Goal: Transaction & Acquisition: Purchase product/service

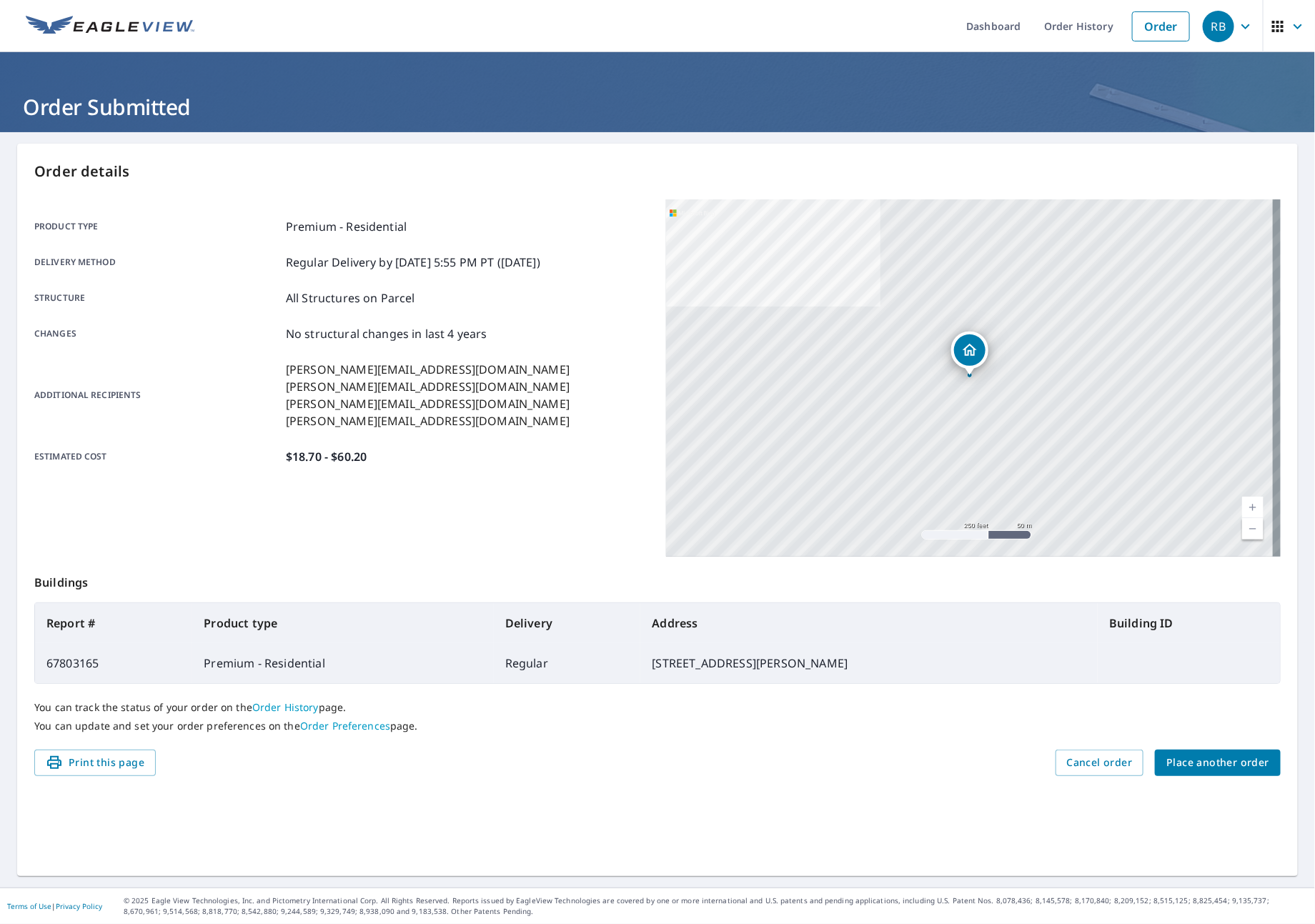
click at [1214, 755] on span "Place another order" at bounding box center [1217, 763] width 103 height 18
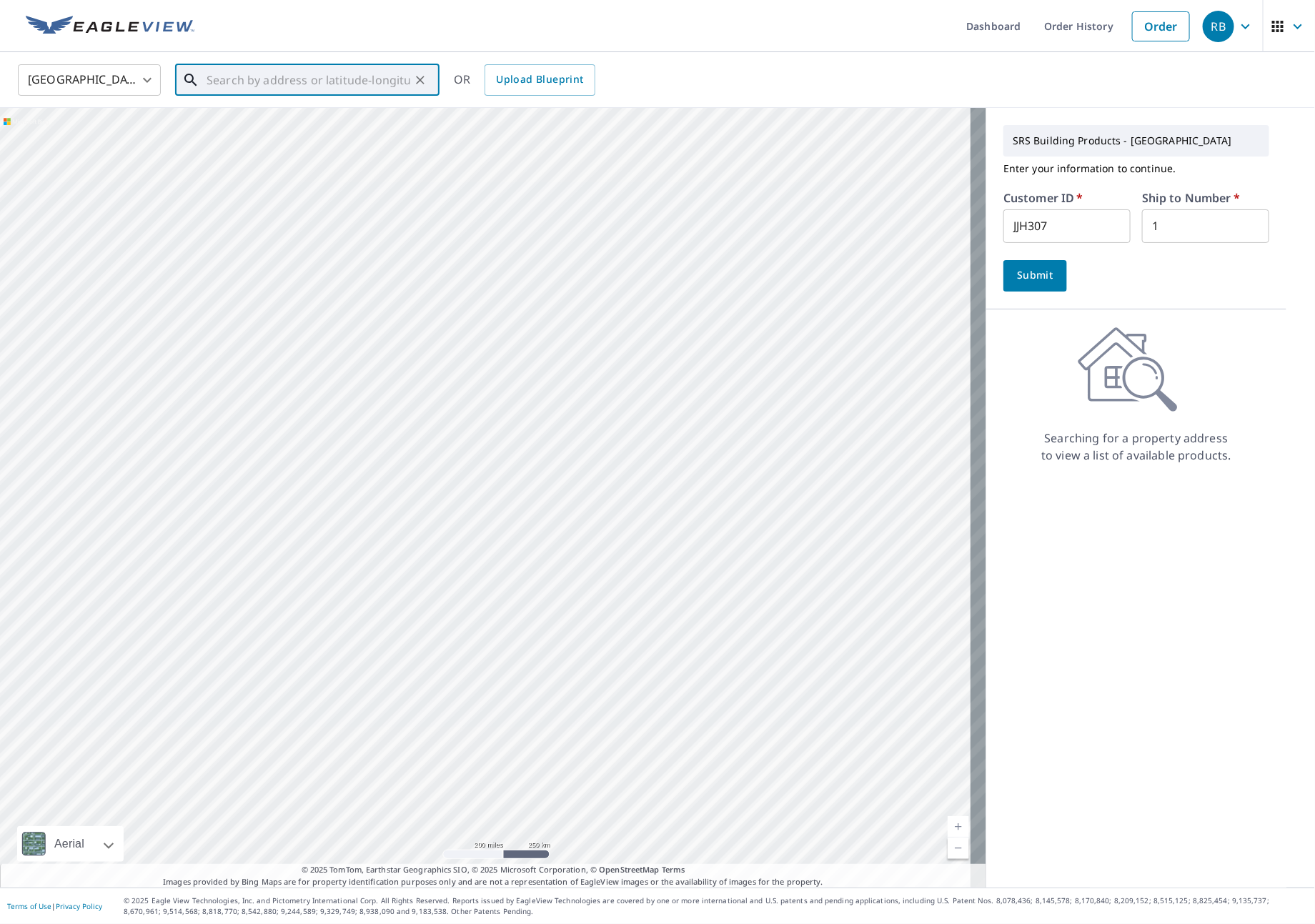
click at [294, 83] on input "text" at bounding box center [309, 80] width 204 height 40
click at [268, 140] on p "[GEOGRAPHIC_DATA]" at bounding box center [316, 137] width 225 height 14
type input "[STREET_ADDRESS]"
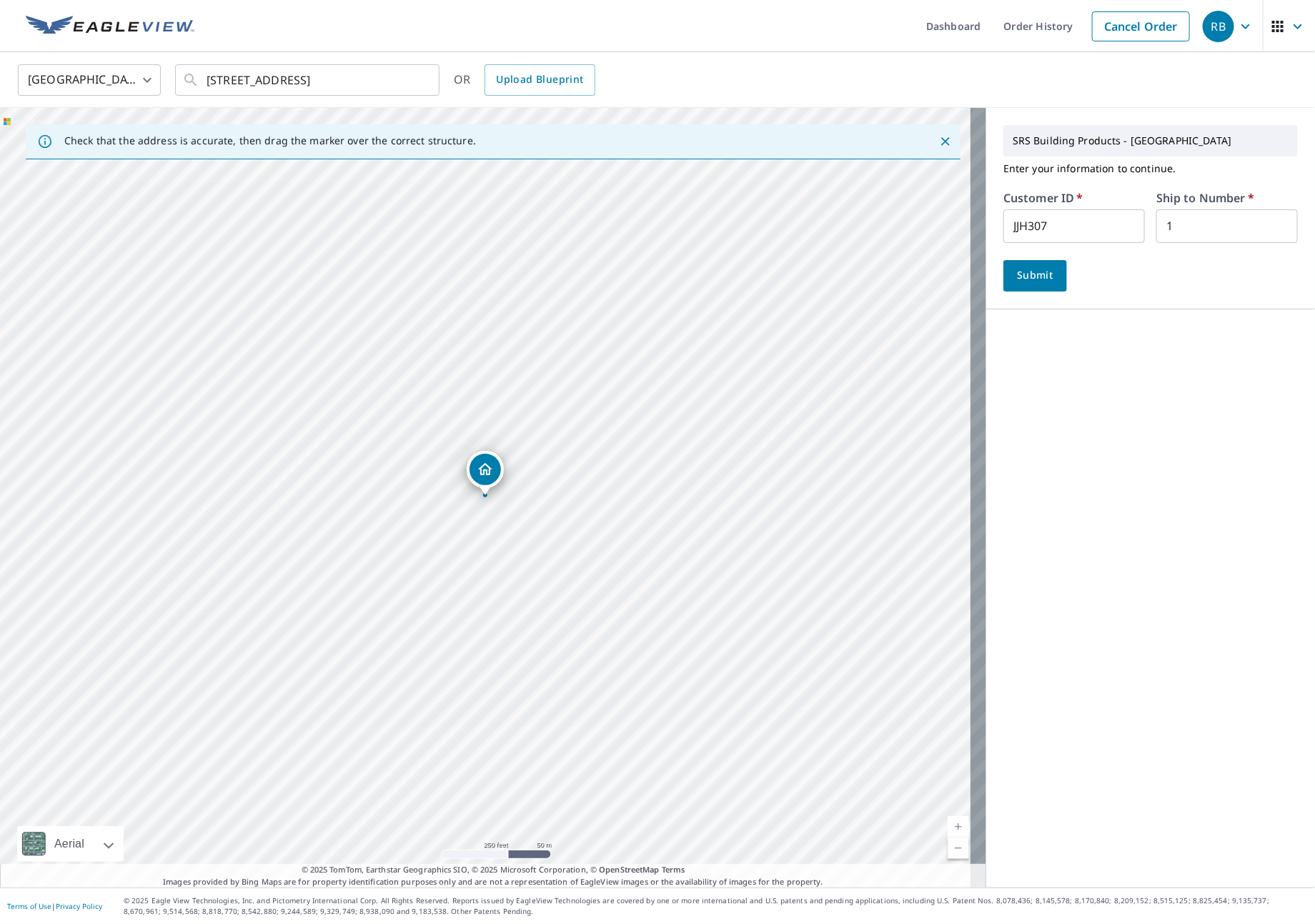
click at [1036, 270] on span "Submit" at bounding box center [1035, 276] width 41 height 18
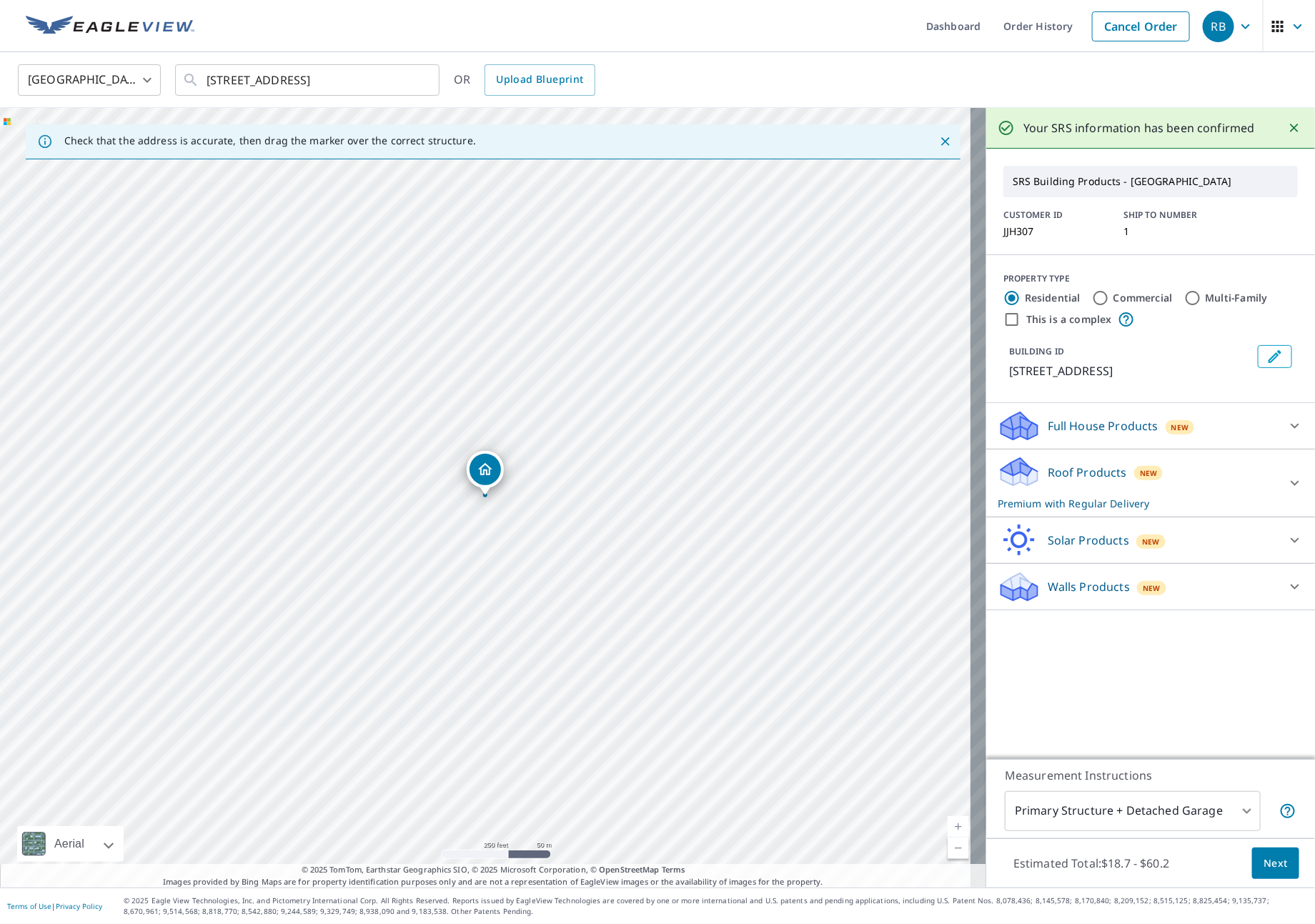
click at [1271, 462] on div "Roof Products New Premium with Regular Delivery" at bounding box center [1150, 483] width 306 height 55
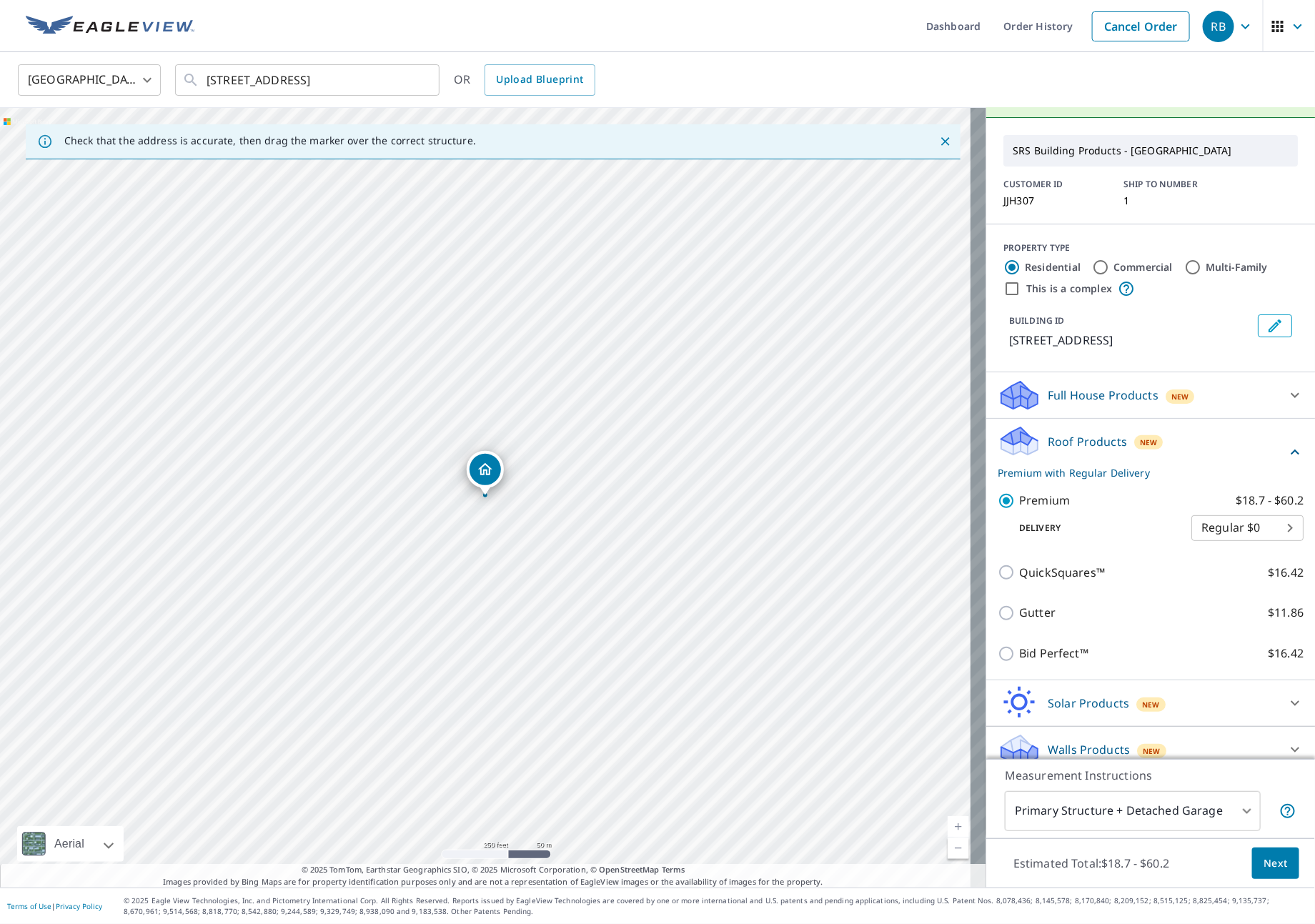
scroll to position [47, 0]
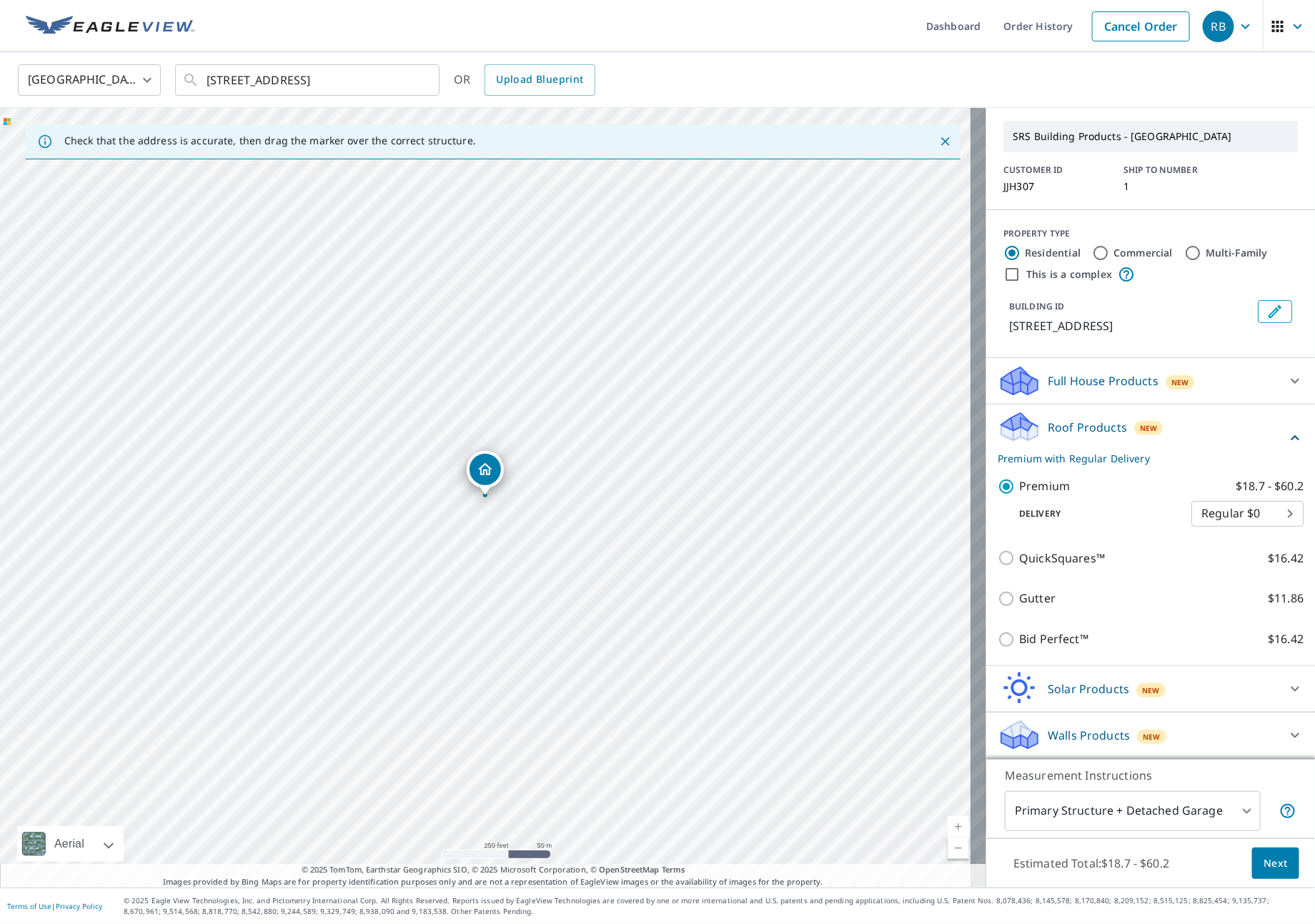
click at [1185, 821] on body "RB RB Dashboard Order History Cancel Order RB [GEOGRAPHIC_DATA] [GEOGRAPHIC_DAT…" at bounding box center [658, 462] width 1315 height 924
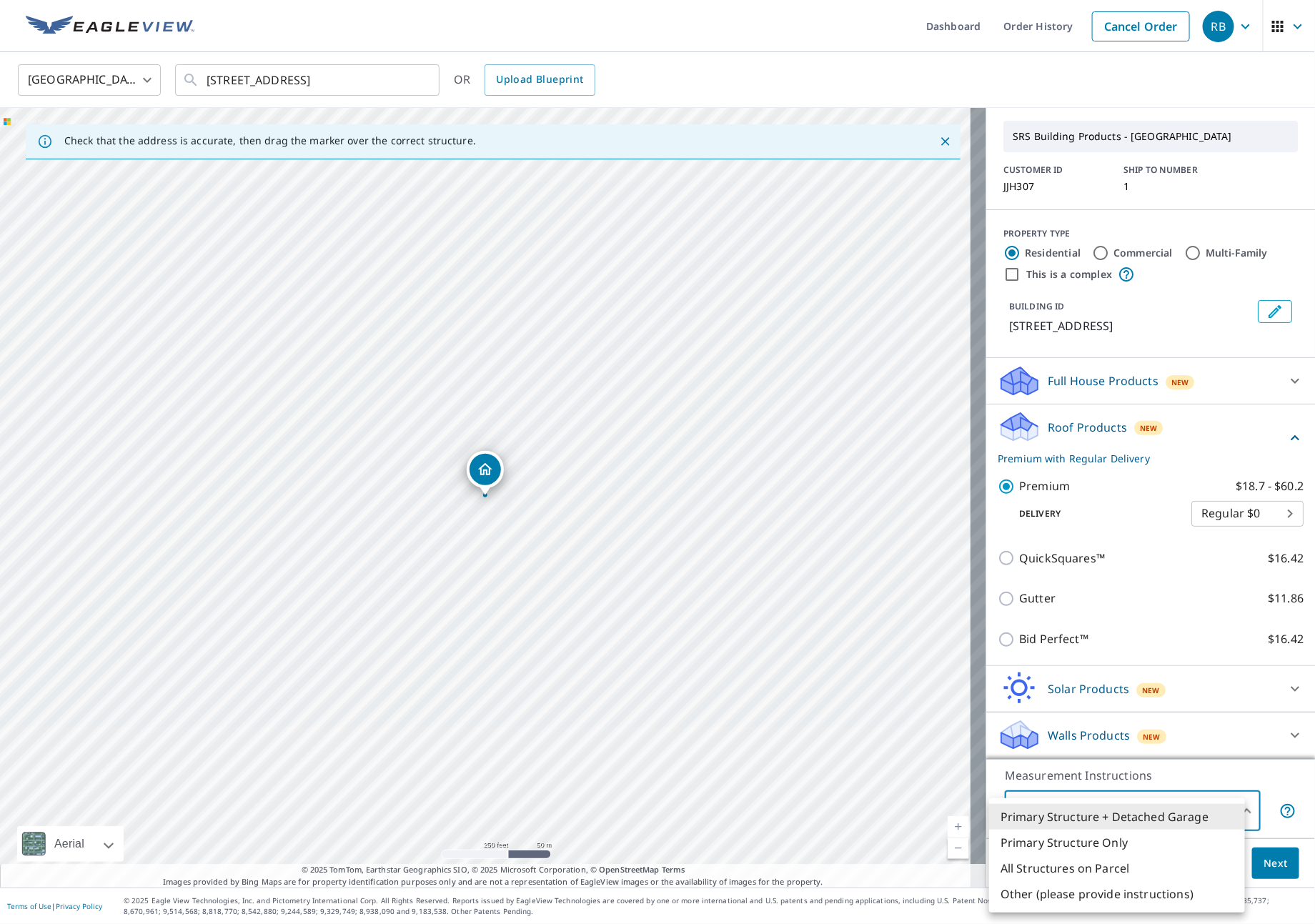
click at [1057, 869] on li "All Structures on Parcel" at bounding box center [1117, 868] width 256 height 26
type input "3"
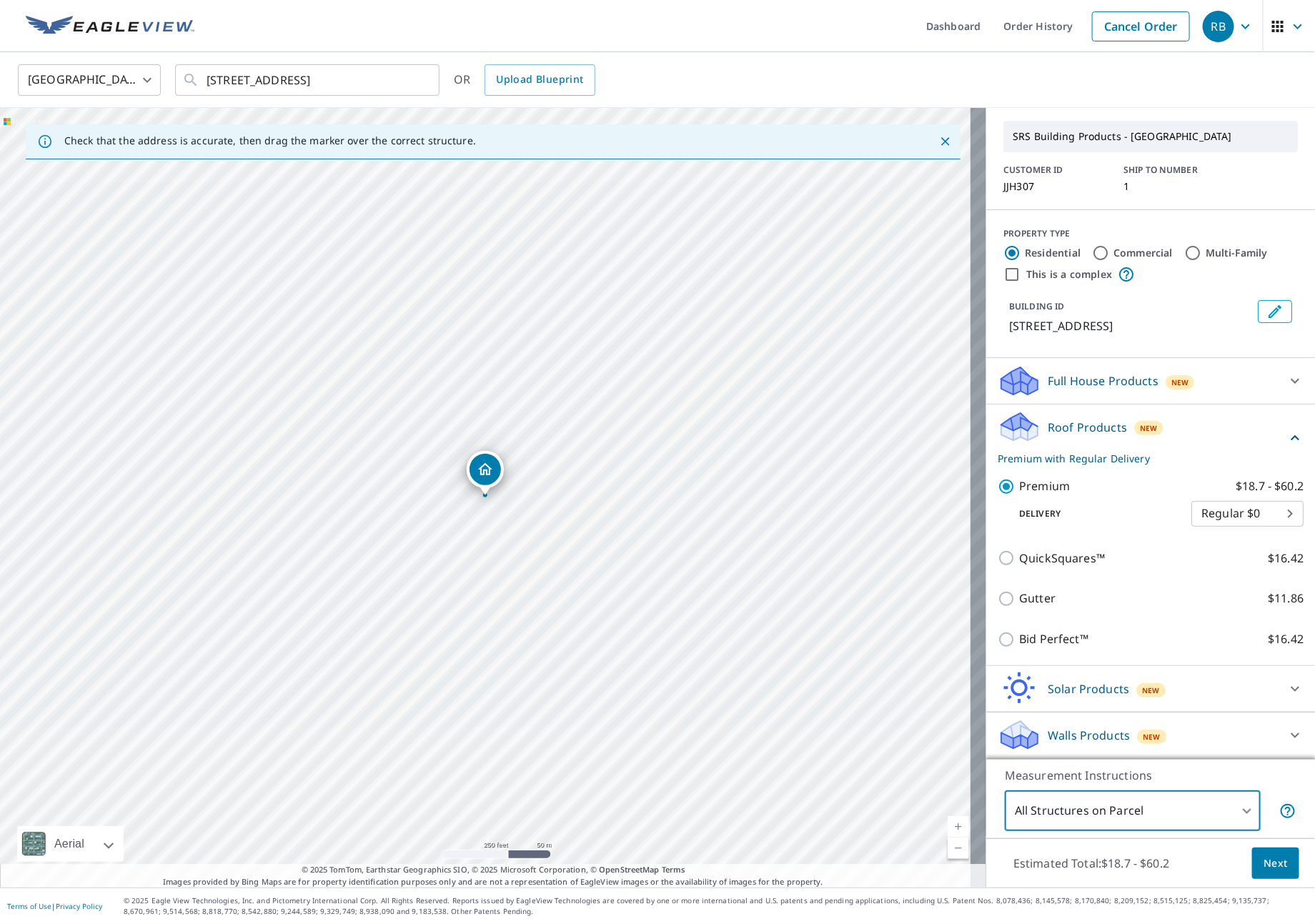
click at [1267, 862] on span "Next" at bounding box center [1276, 864] width 24 height 18
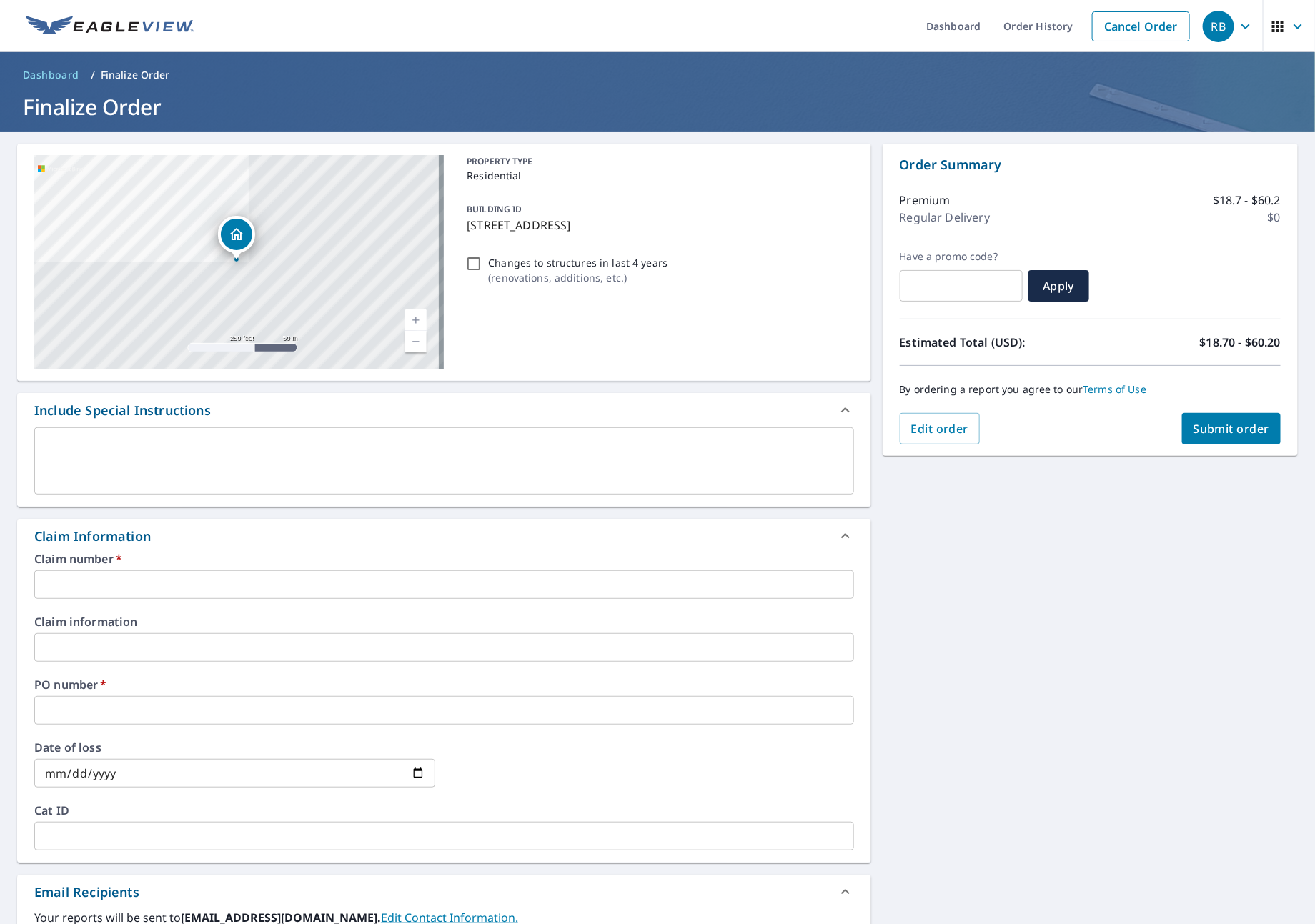
click at [97, 585] on input "text" at bounding box center [444, 585] width 819 height 29
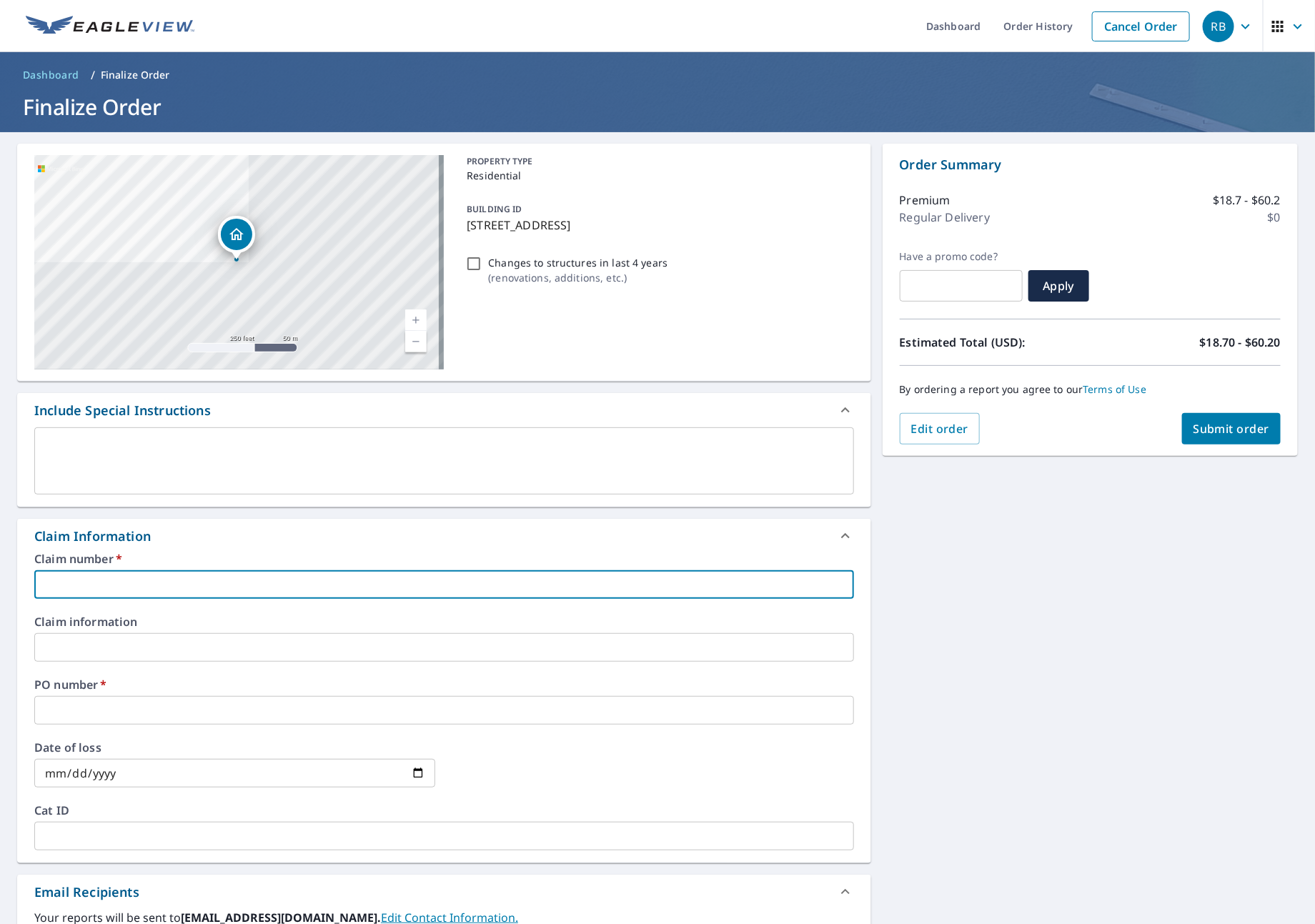
type input "J"
checkbox input "true"
type input "JN"
checkbox input "true"
type input "JNJ"
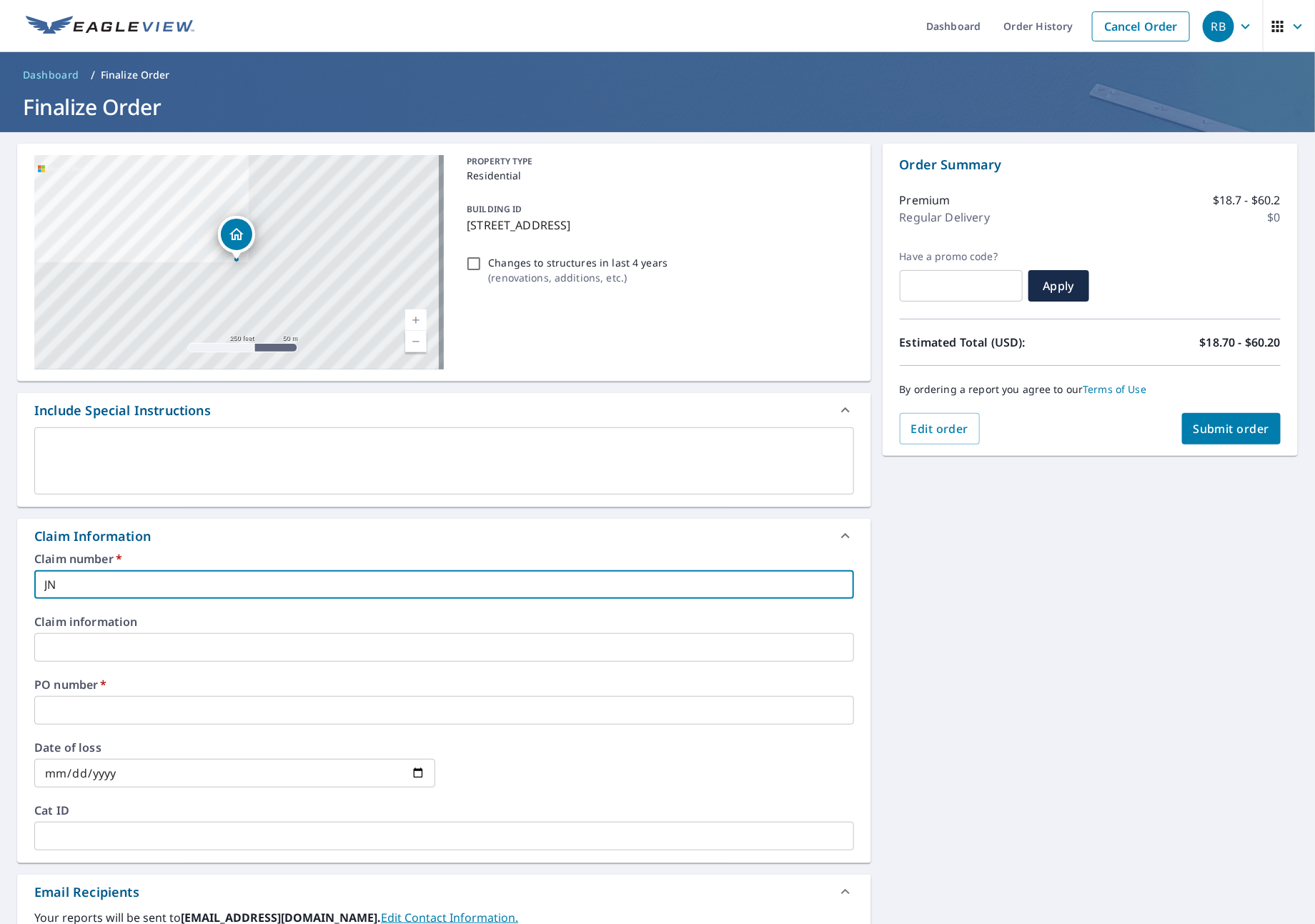
checkbox input "true"
type input "JNJ"
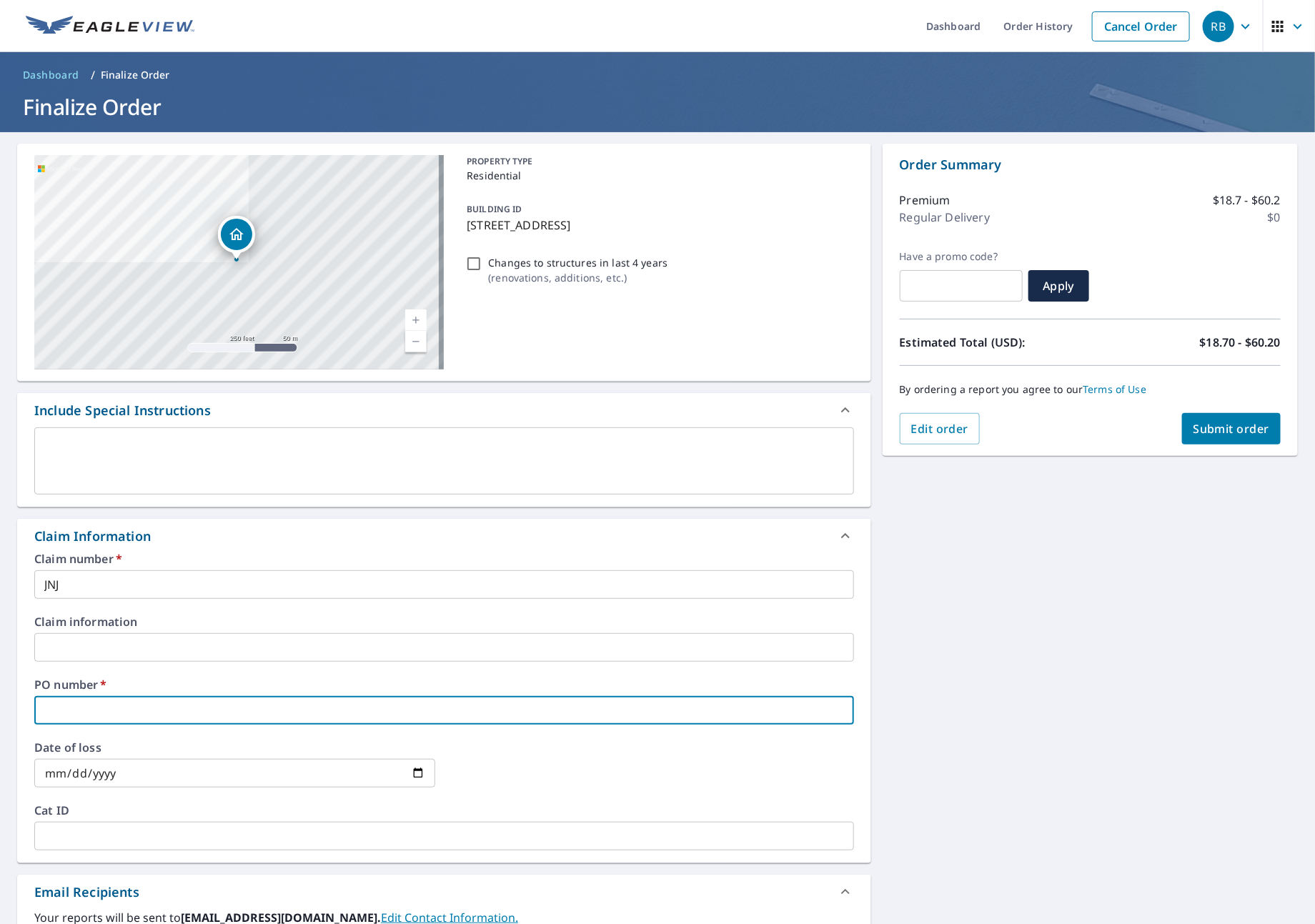
type input "J"
checkbox input "true"
type input "JN"
checkbox input "true"
type input "JNJ"
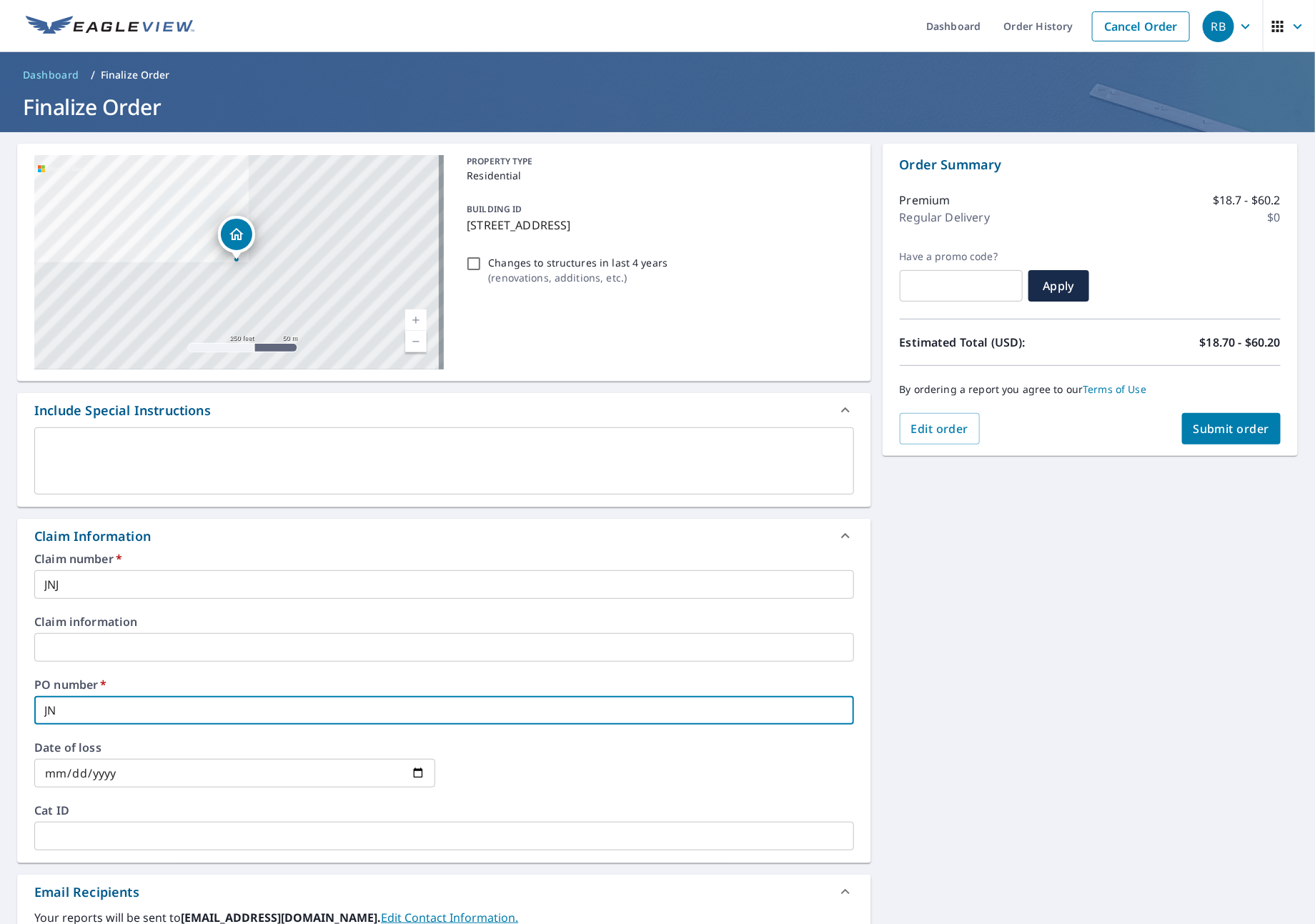
checkbox input "true"
type input "JNJ"
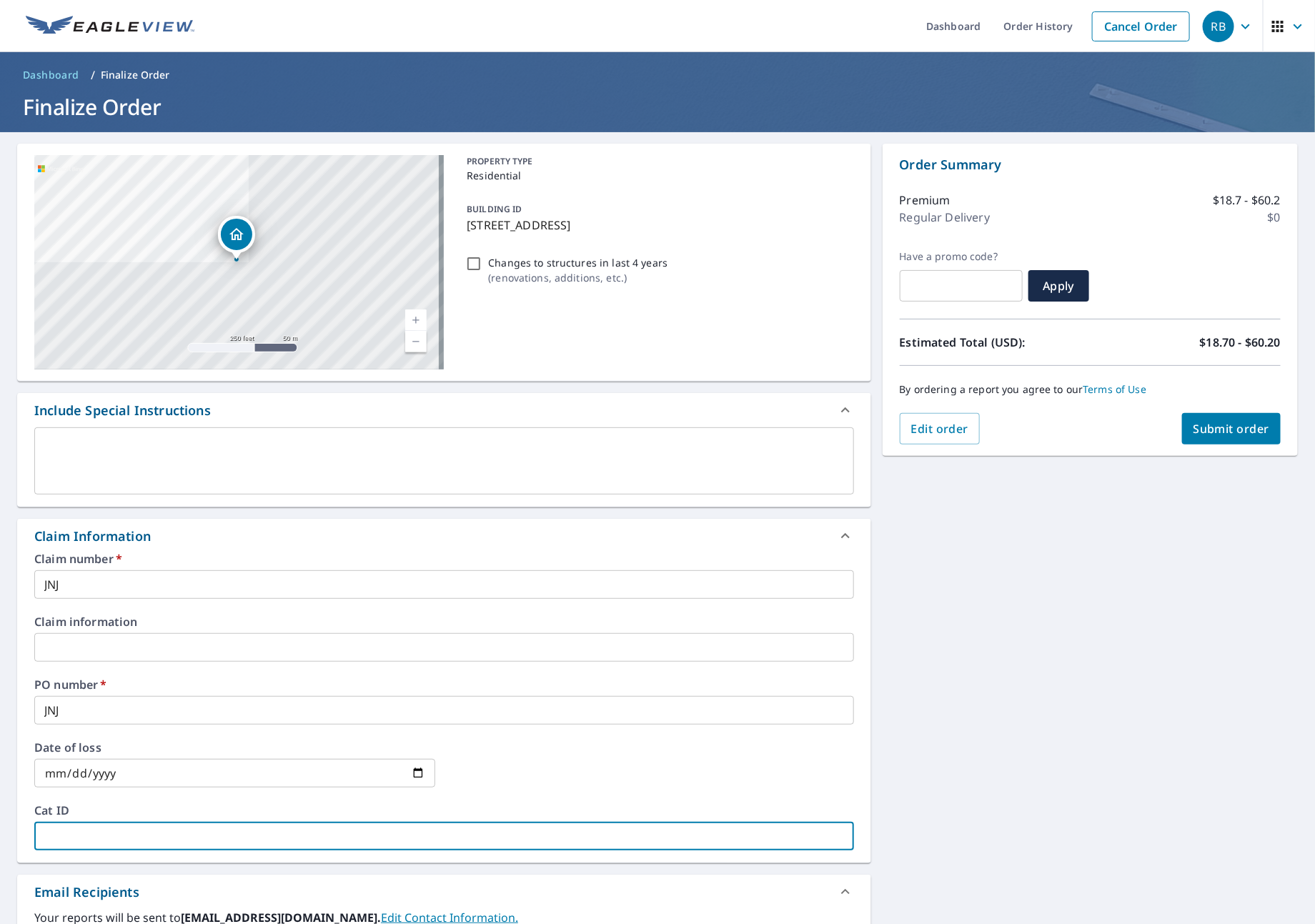
type input "J"
checkbox input "true"
type input "JN"
checkbox input "true"
type input "JNJ"
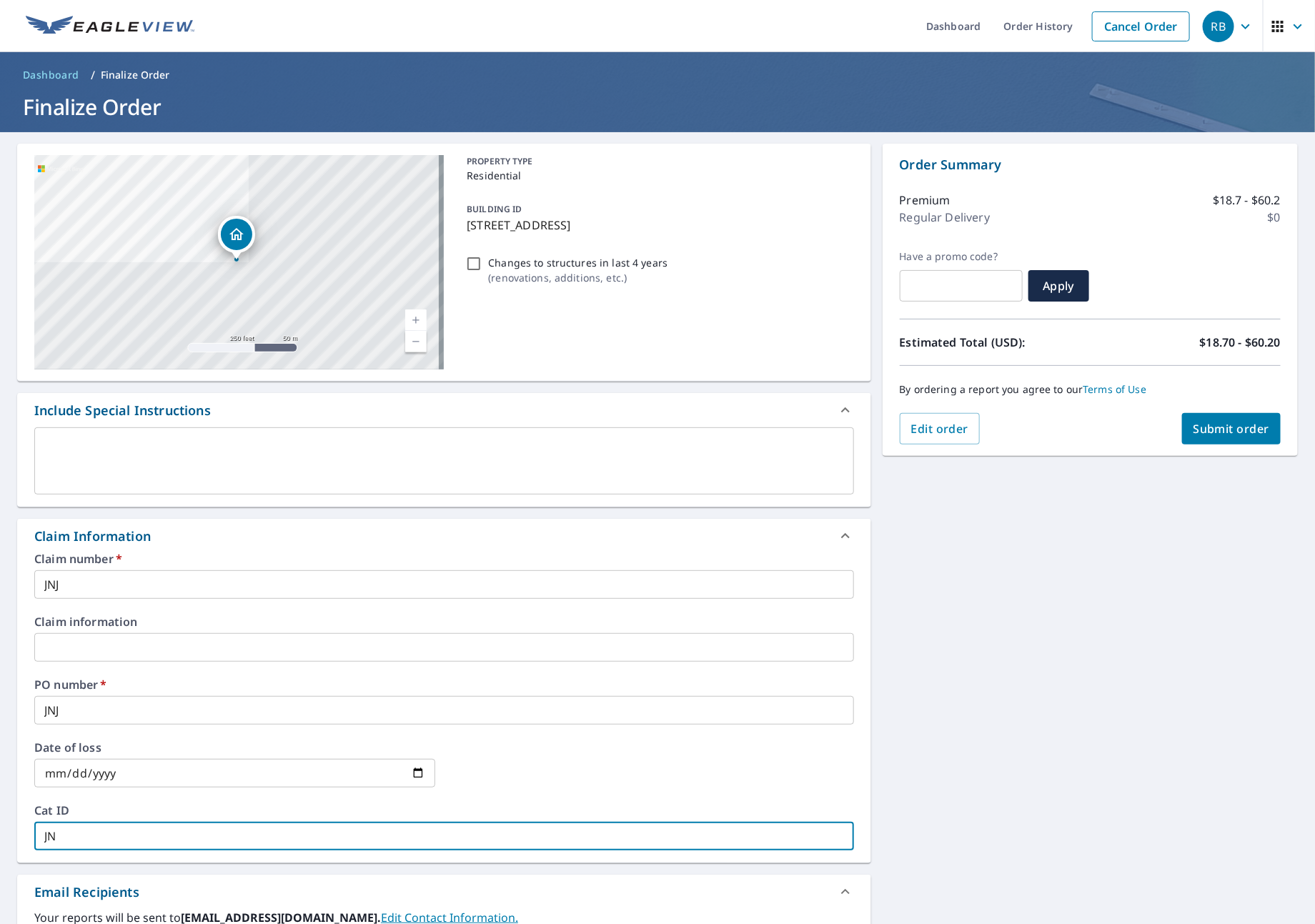
checkbox input "true"
type input "JNJ"
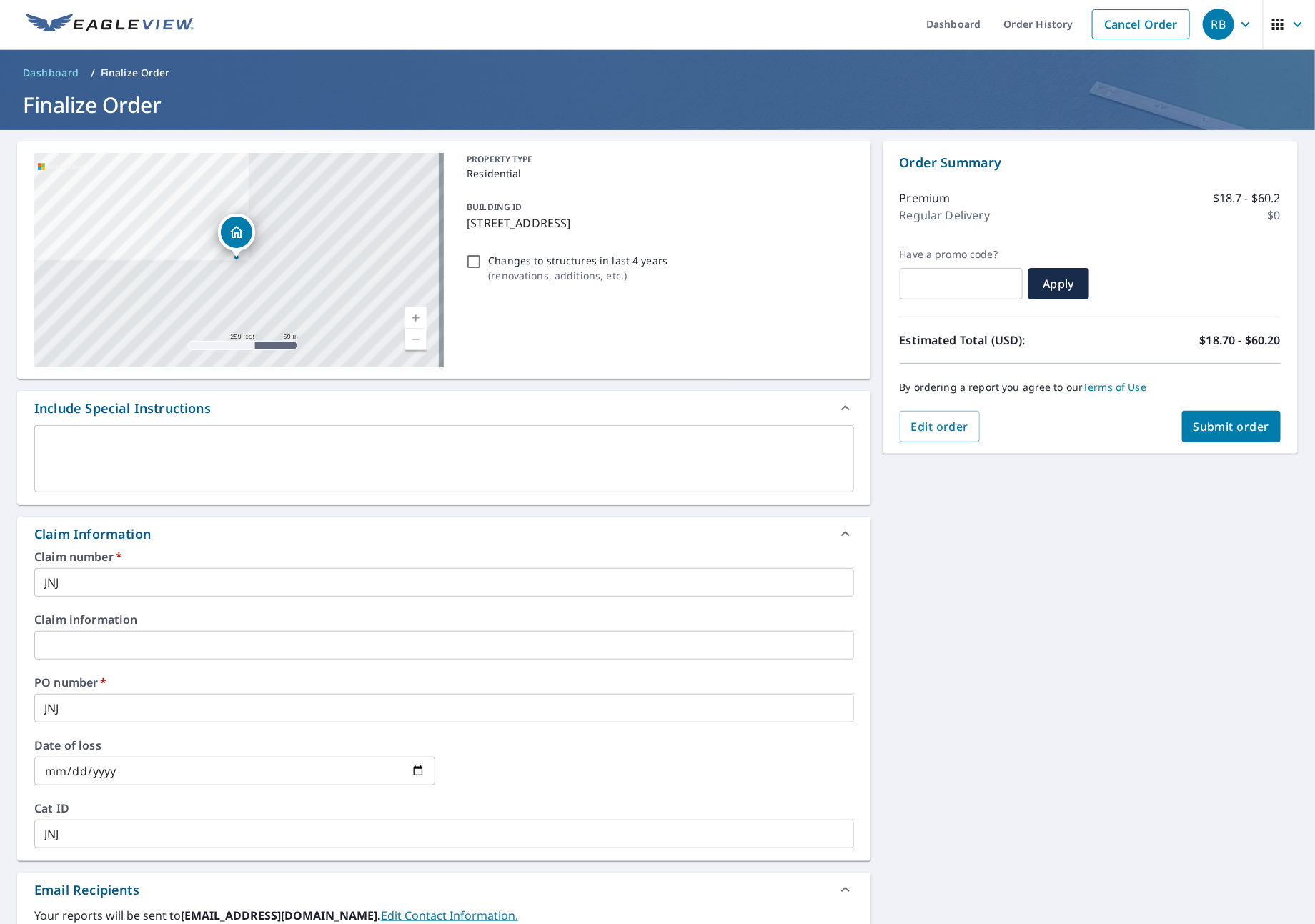
scroll to position [294, 0]
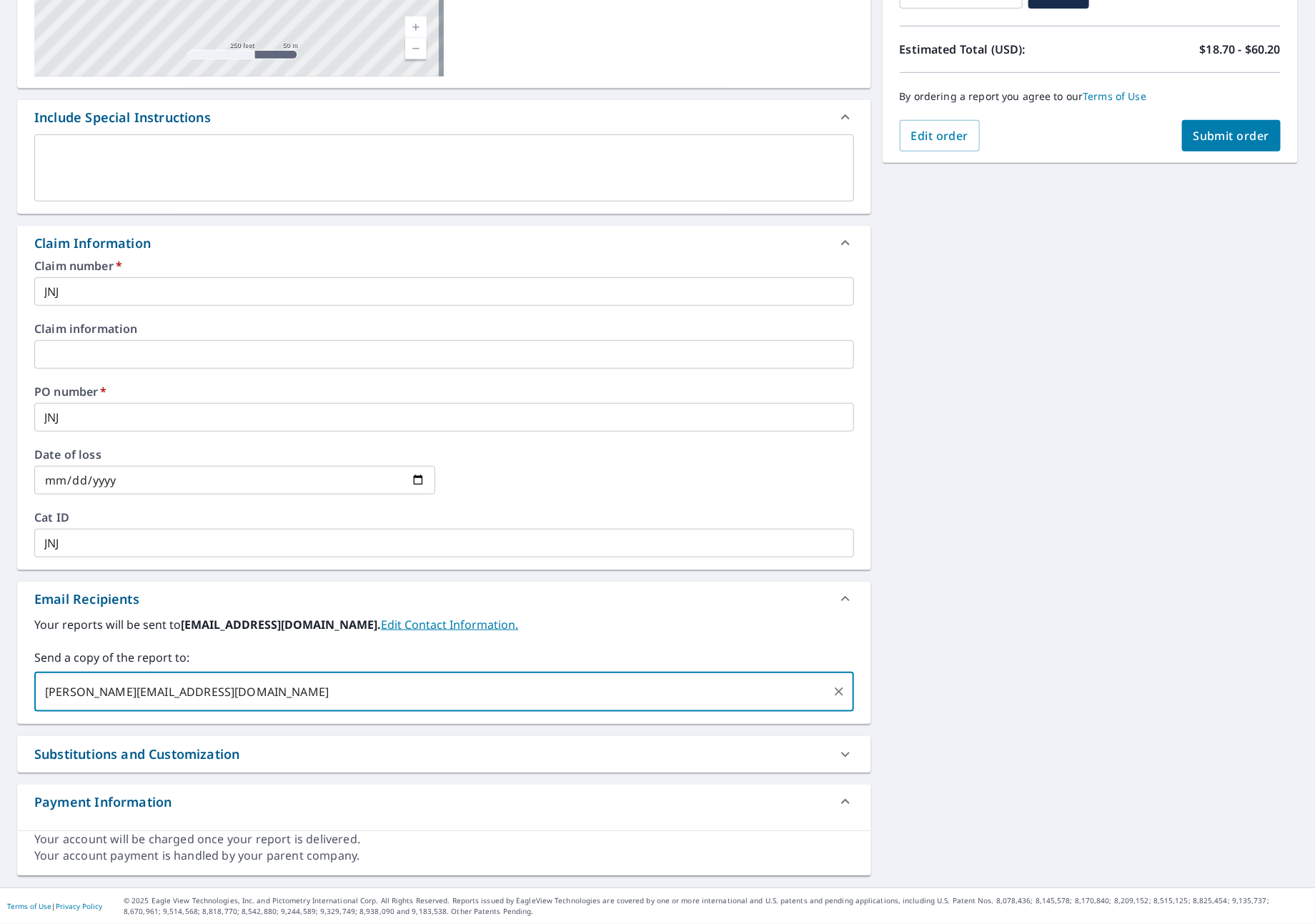
type input "[PERSON_NAME][EMAIL_ADDRESS][DOMAIN_NAME]"
checkbox input "true"
type input "[PERSON_NAME][EMAIL_ADDRESS][DOMAIN_NAME]"
checkbox input "true"
type input "[PERSON_NAME][EMAIL_ADDRESS][DOMAIN_NAME]"
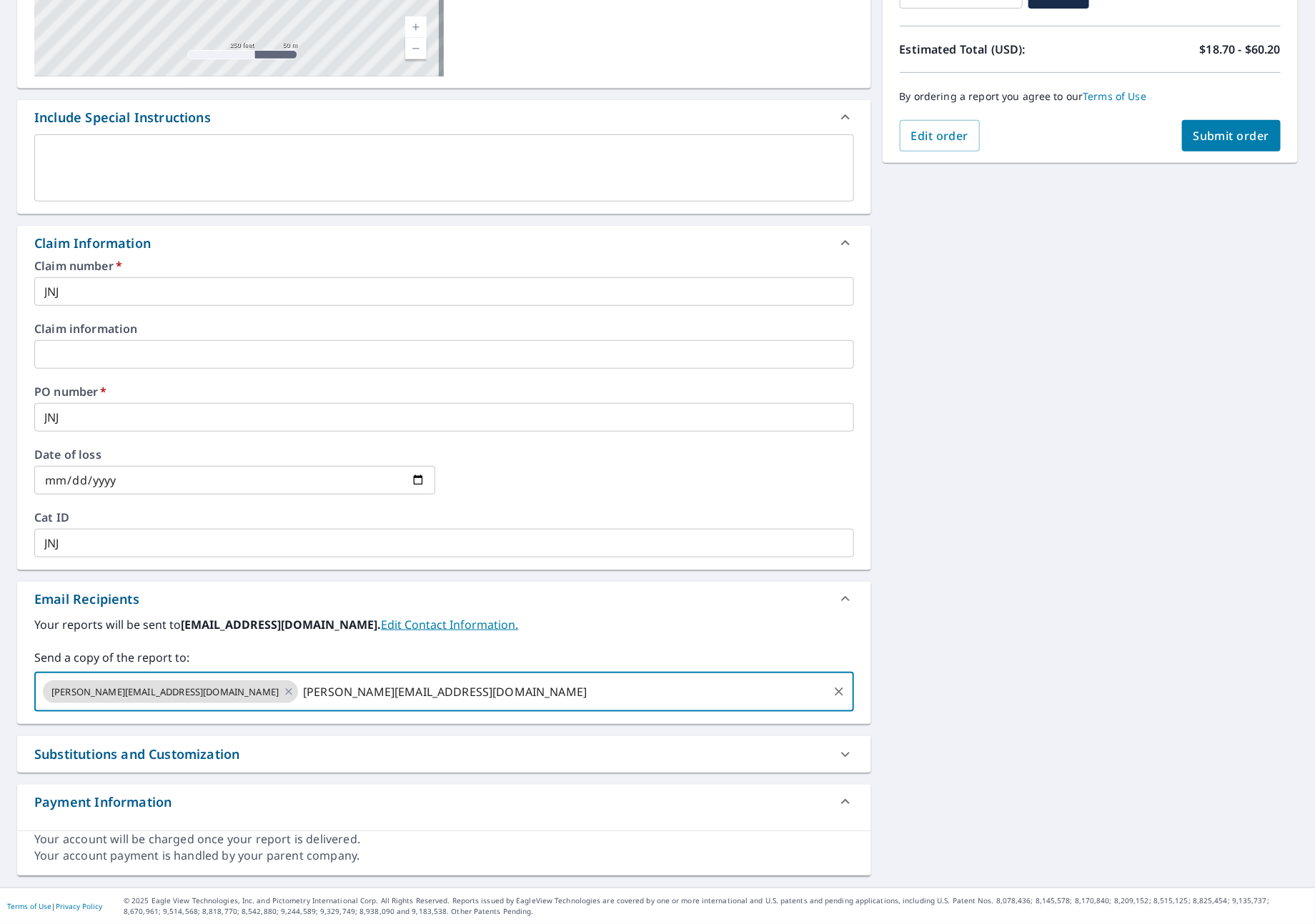
checkbox input "true"
type input "S"
checkbox input "true"
type input "[PERSON_NAME][EMAIL_ADDRESS][DOMAIN_NAME]"
checkbox input "true"
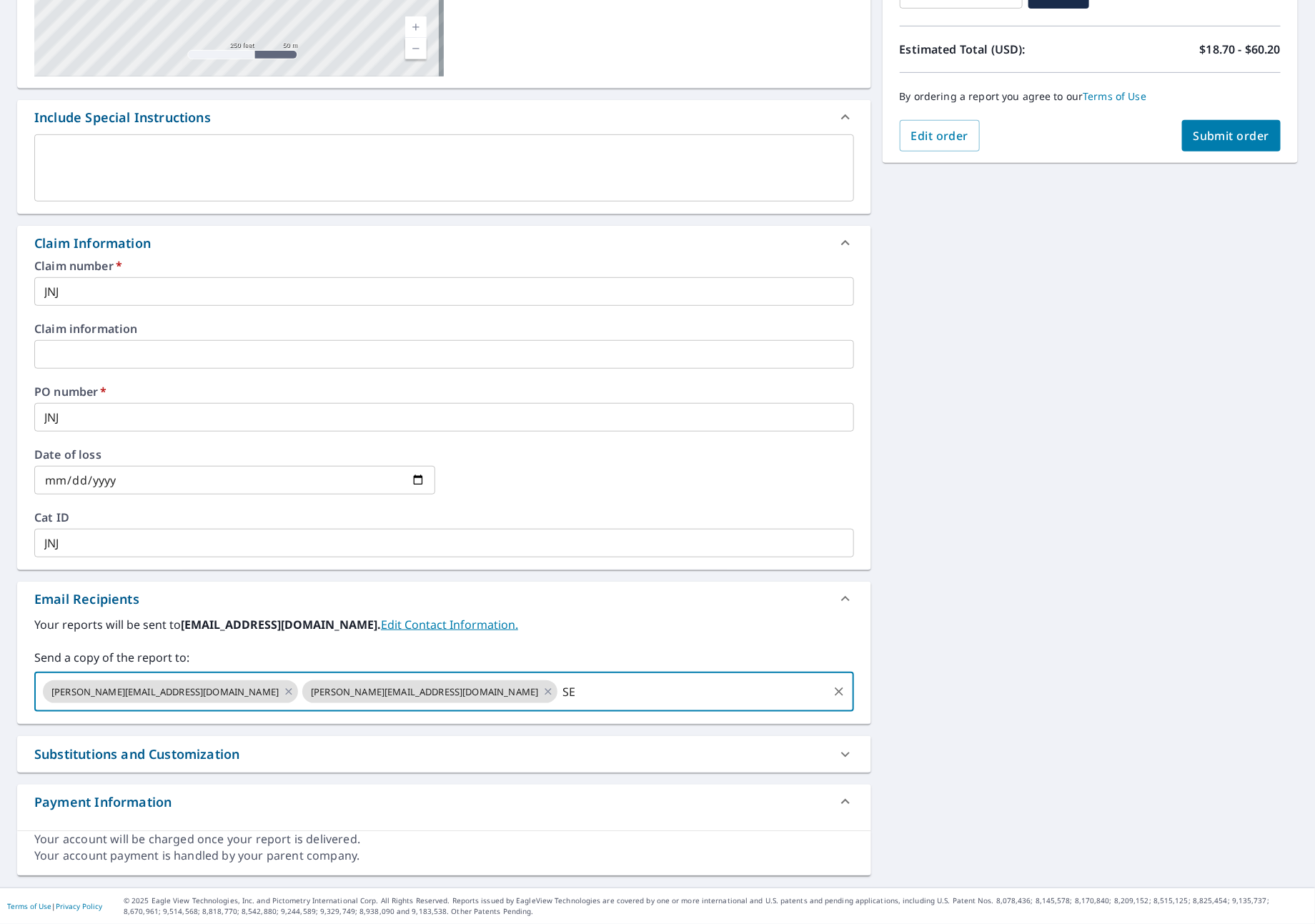
type input "S"
type input "[PERSON_NAME][EMAIL_ADDRESS][DOMAIN_NAME]"
checkbox input "true"
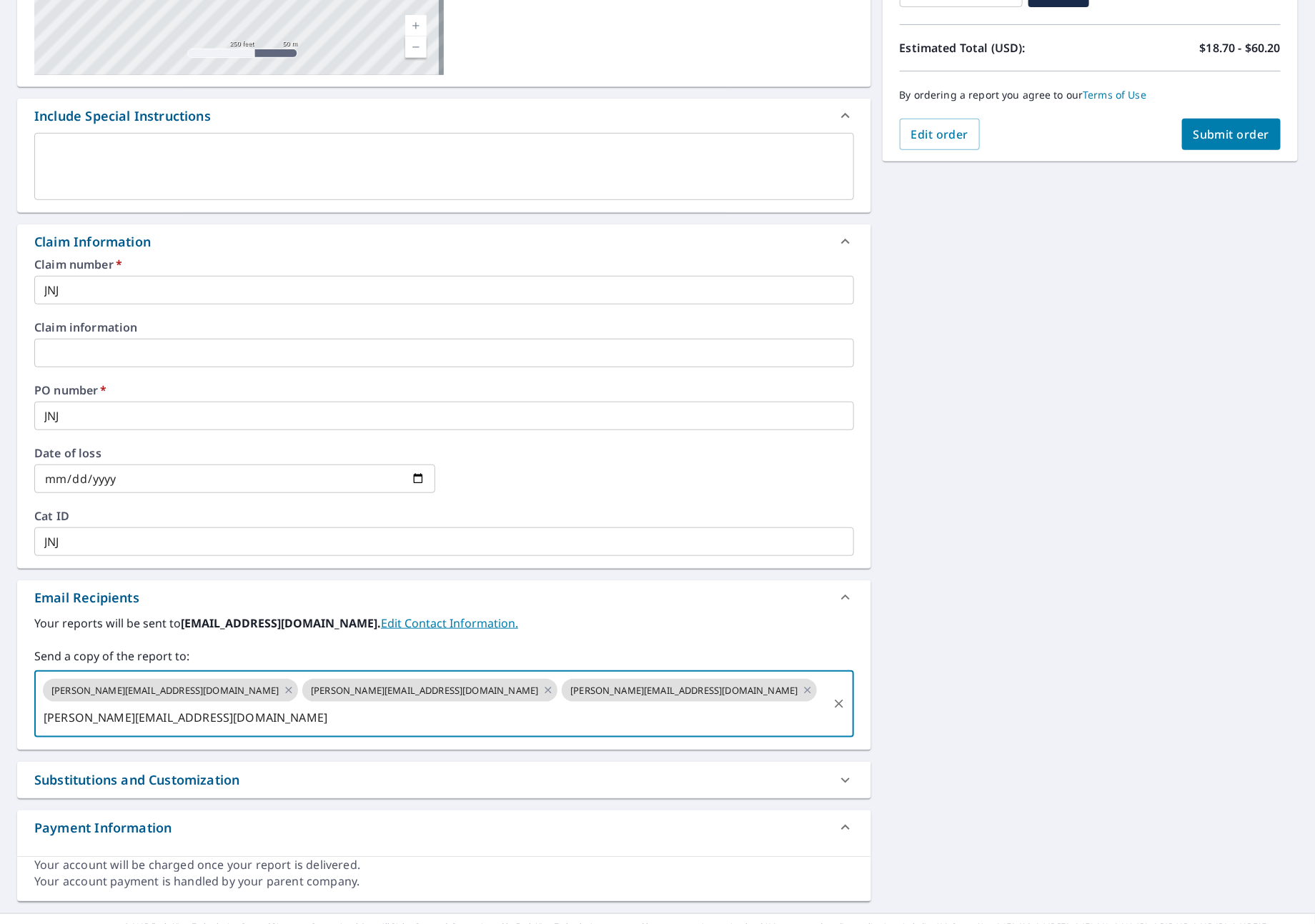
type input "[PERSON_NAME][EMAIL_ADDRESS][DOMAIN_NAME]"
click at [1235, 144] on button "Submit order" at bounding box center [1231, 134] width 99 height 31
checkbox input "true"
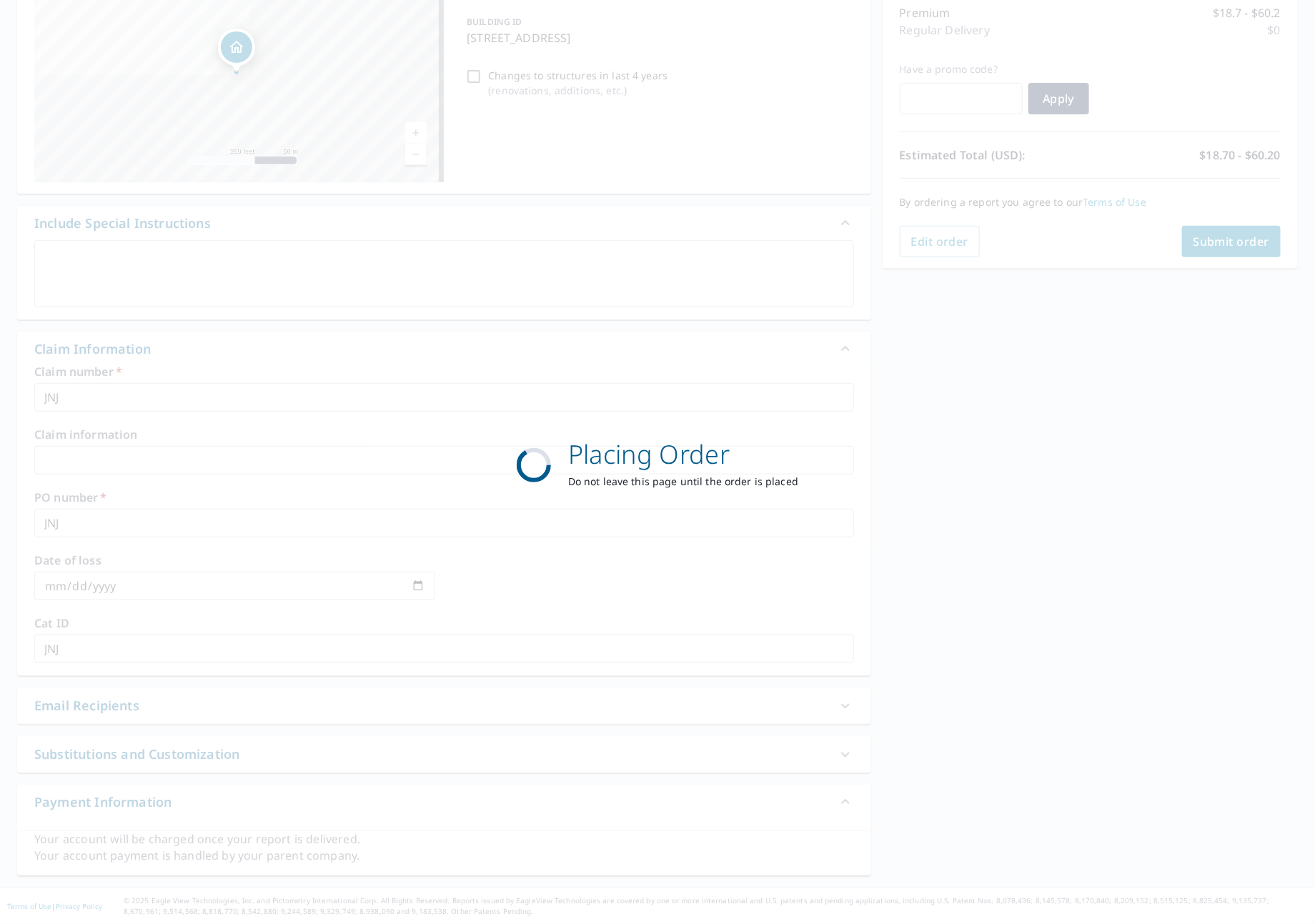
scroll to position [190, 0]
